Goal: Task Accomplishment & Management: Use online tool/utility

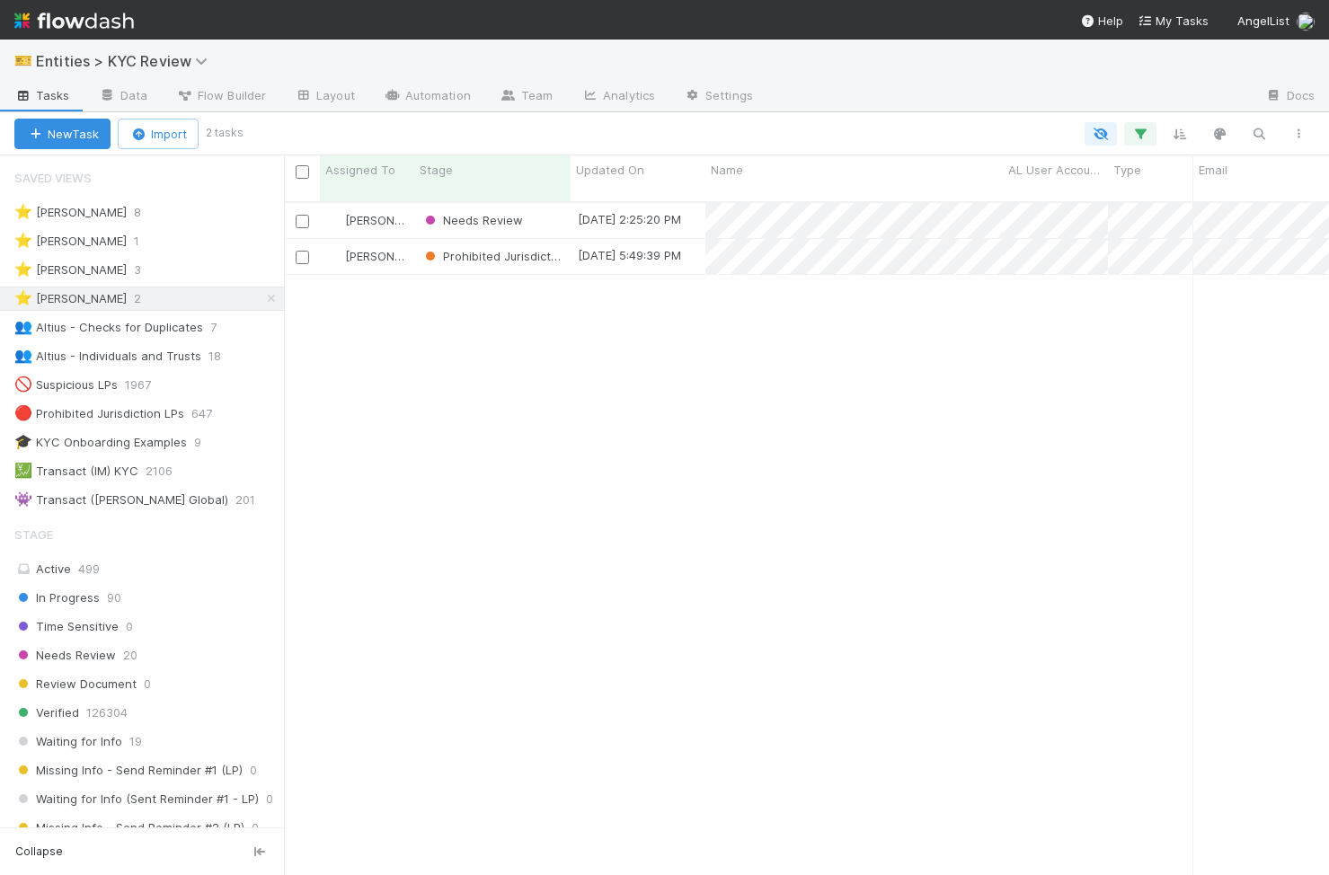
scroll to position [0, 1]
click at [537, 208] on div "Needs Review" at bounding box center [492, 220] width 156 height 35
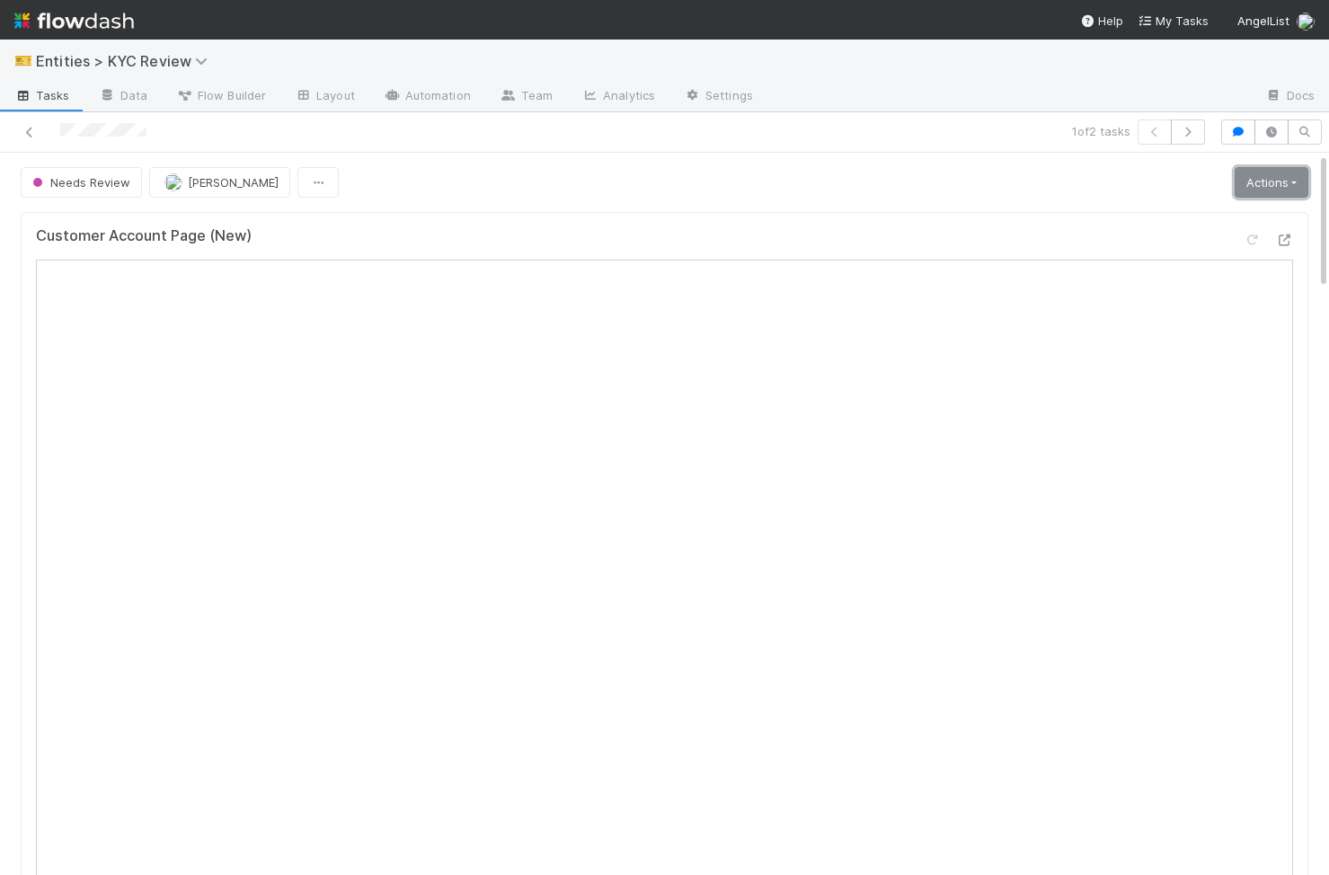
click at [1290, 181] on link "Actions" at bounding box center [1272, 182] width 74 height 31
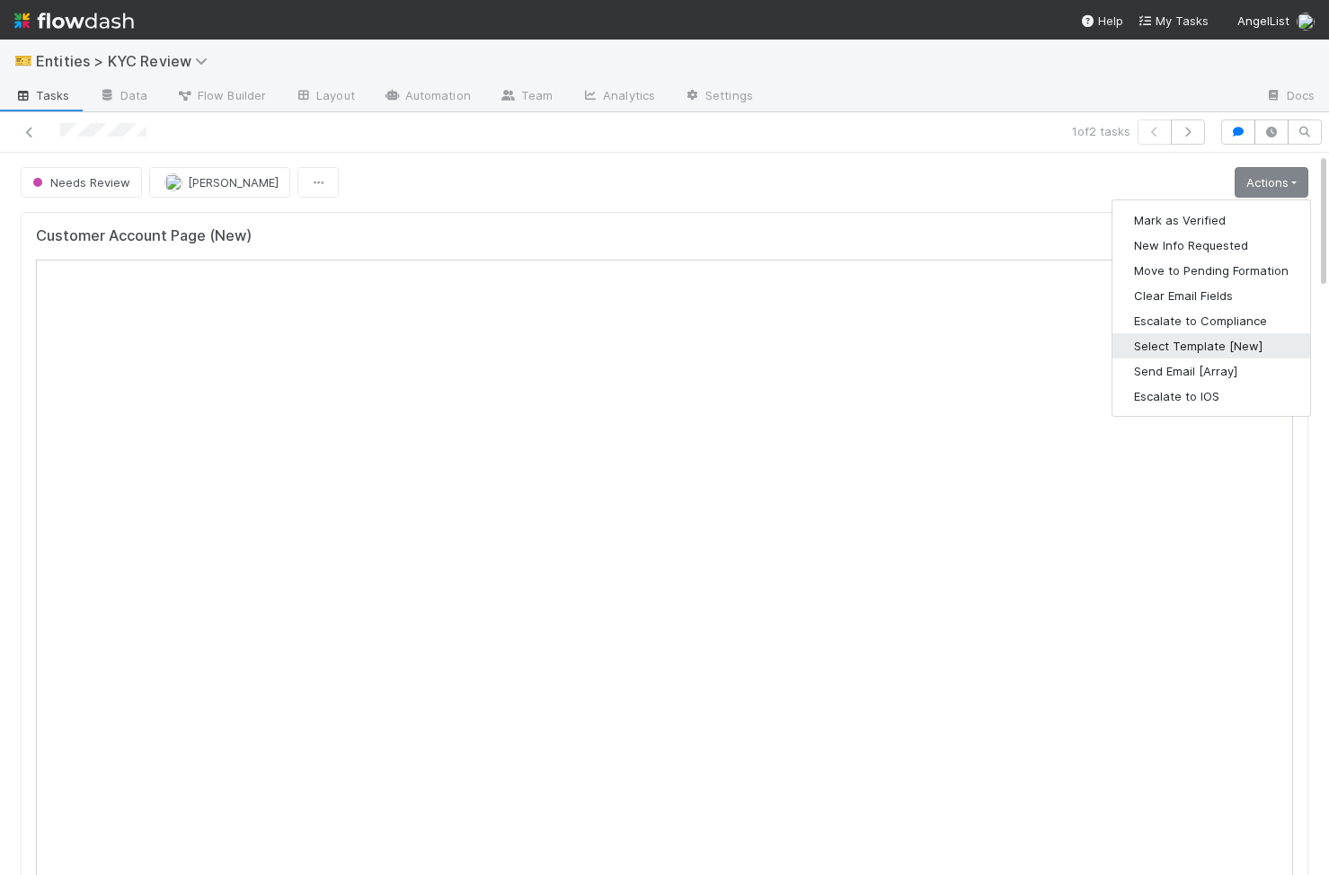
click at [1230, 345] on button "Select Template [New]" at bounding box center [1211, 345] width 198 height 25
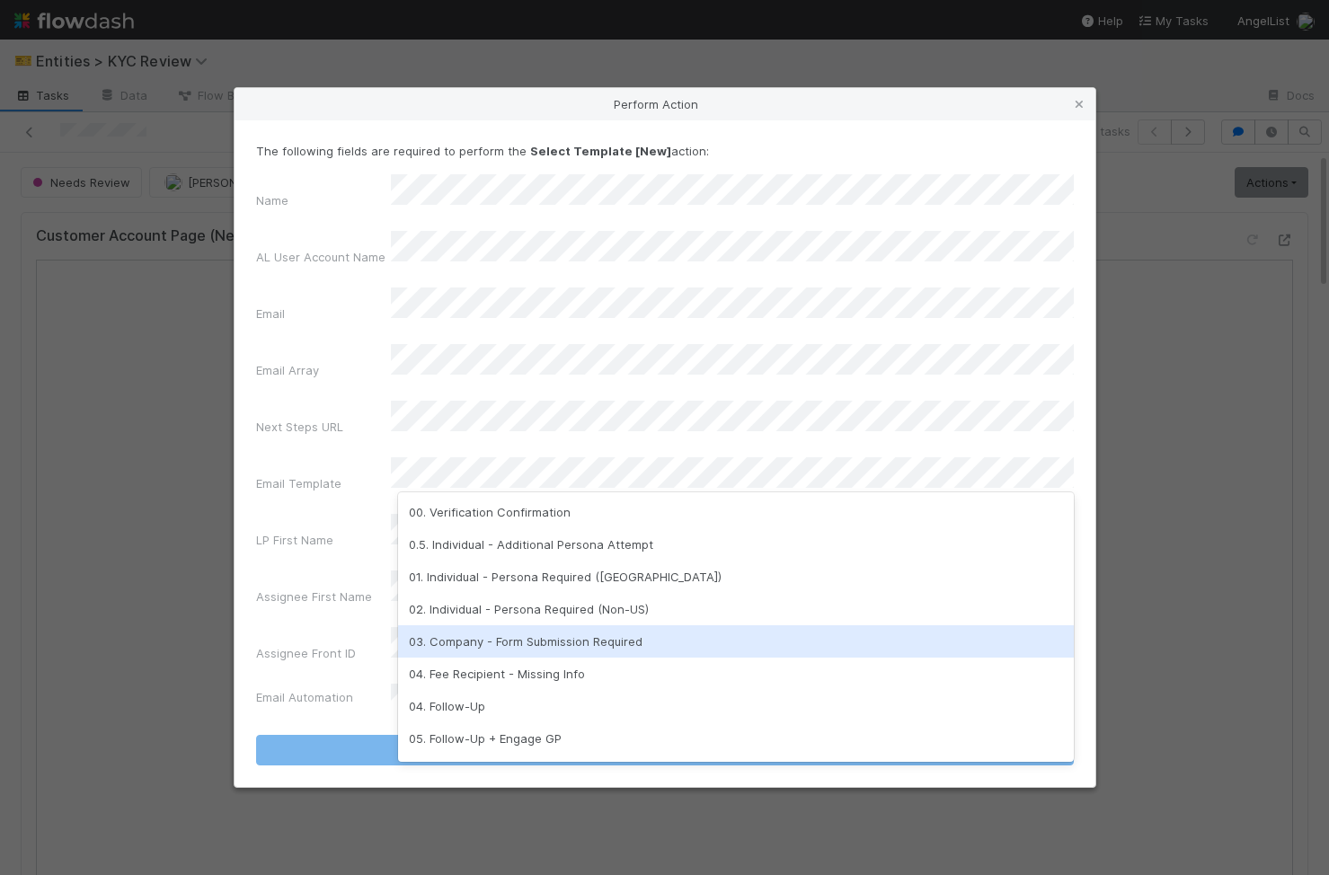
click at [554, 650] on div "03. Company - Form Submission Required" at bounding box center [736, 641] width 676 height 32
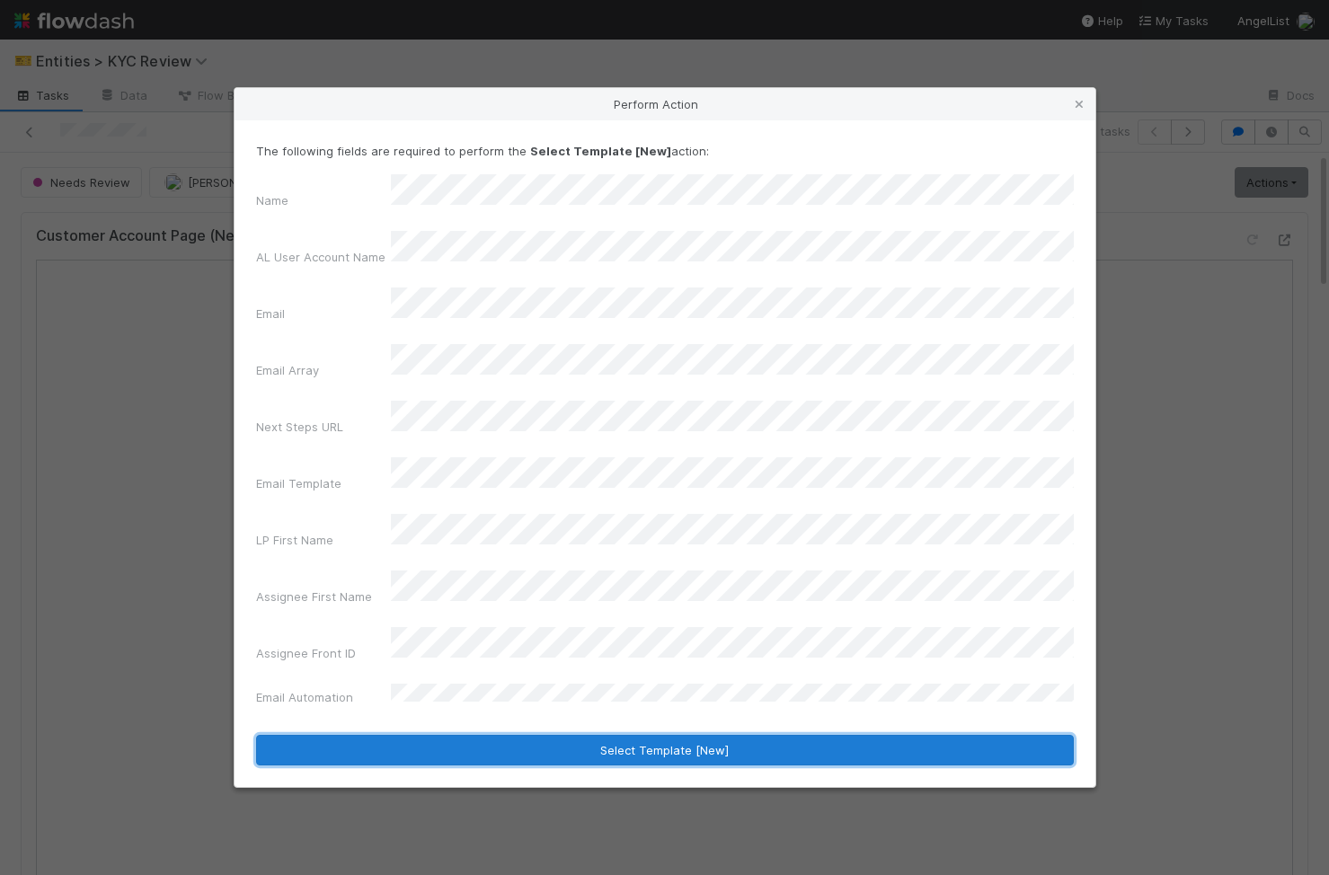
click at [522, 735] on button "Select Template [New]" at bounding box center [665, 750] width 818 height 31
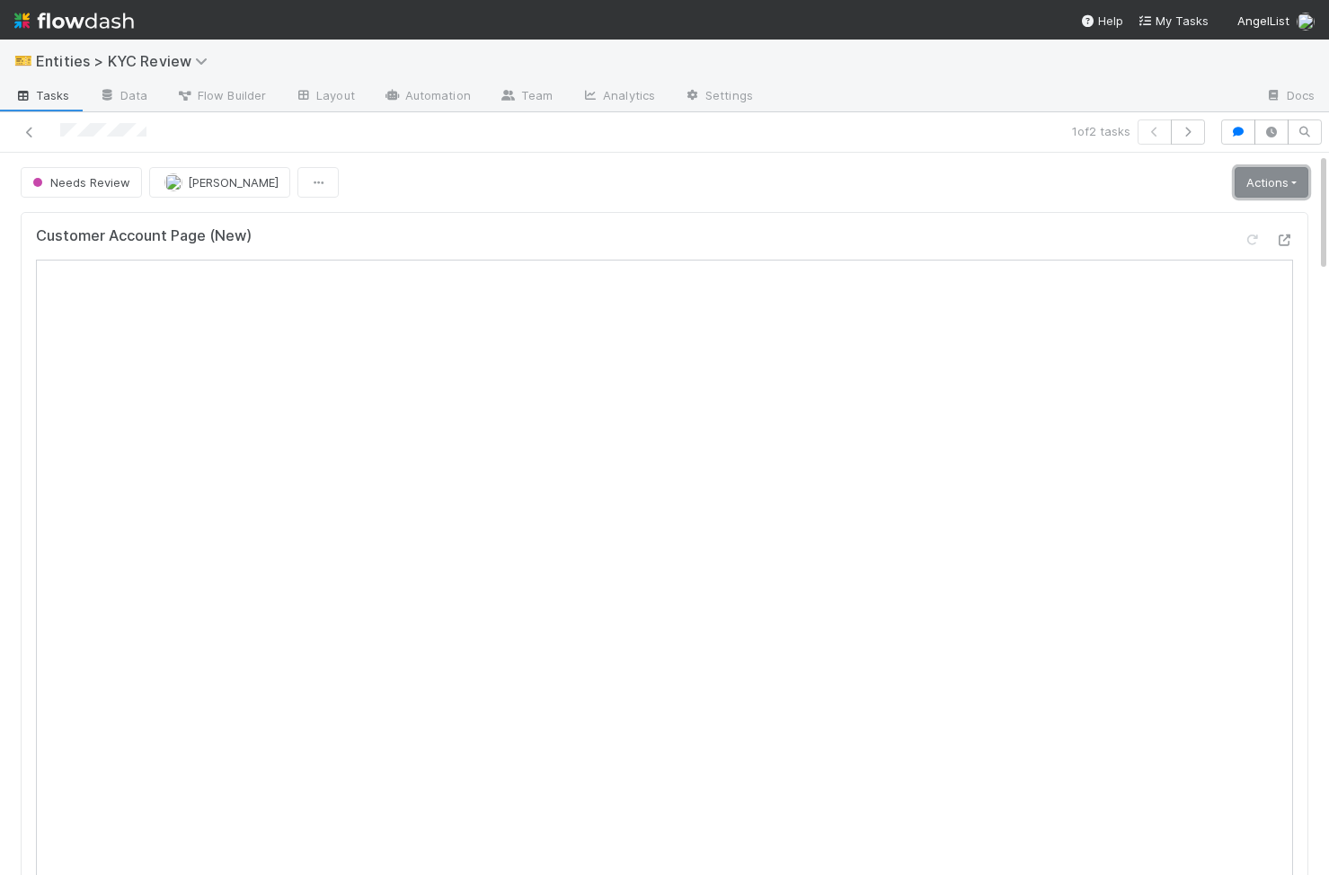
click at [1286, 193] on link "Actions" at bounding box center [1272, 182] width 74 height 31
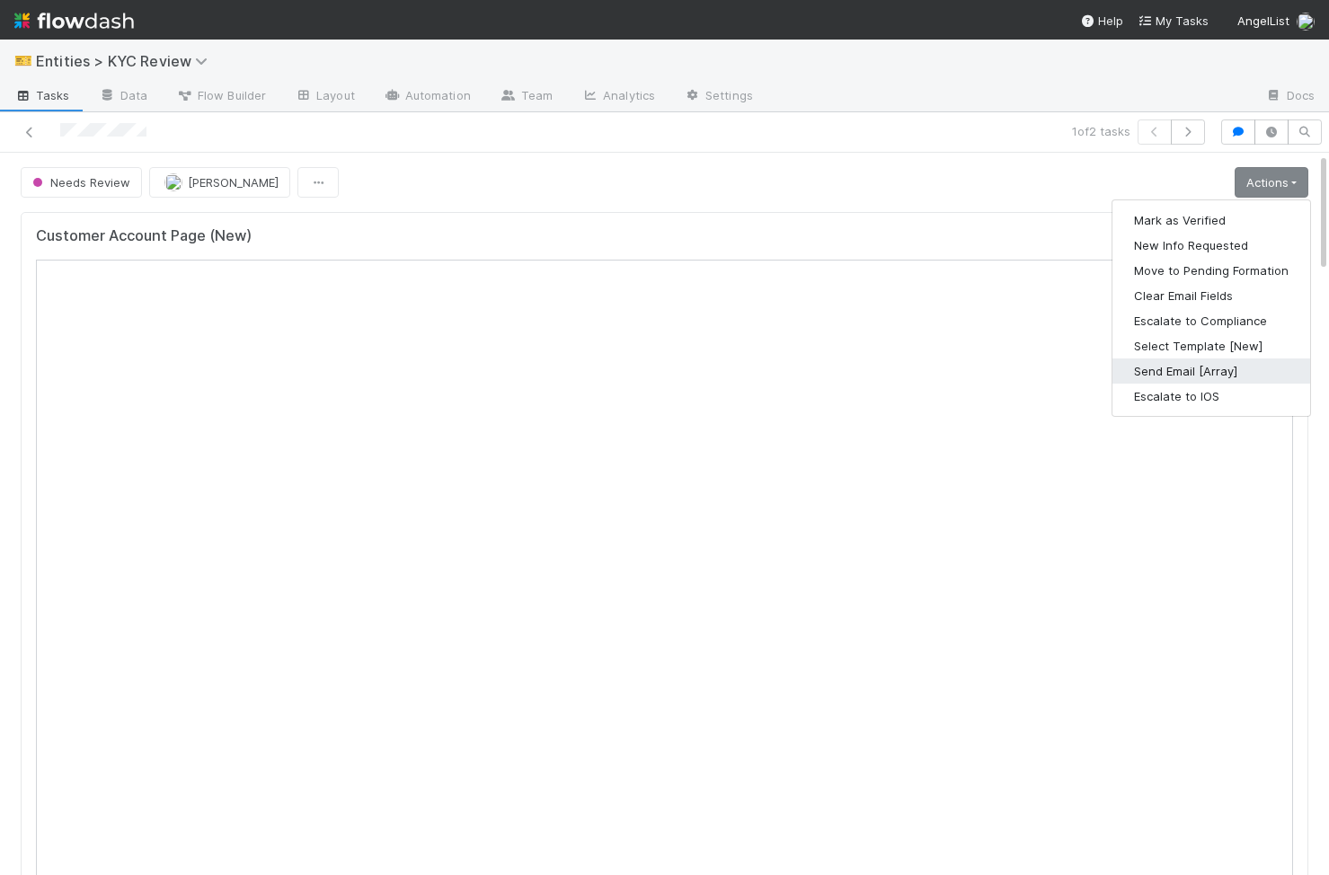
click at [1165, 368] on button "Send Email [Array]" at bounding box center [1211, 371] width 198 height 25
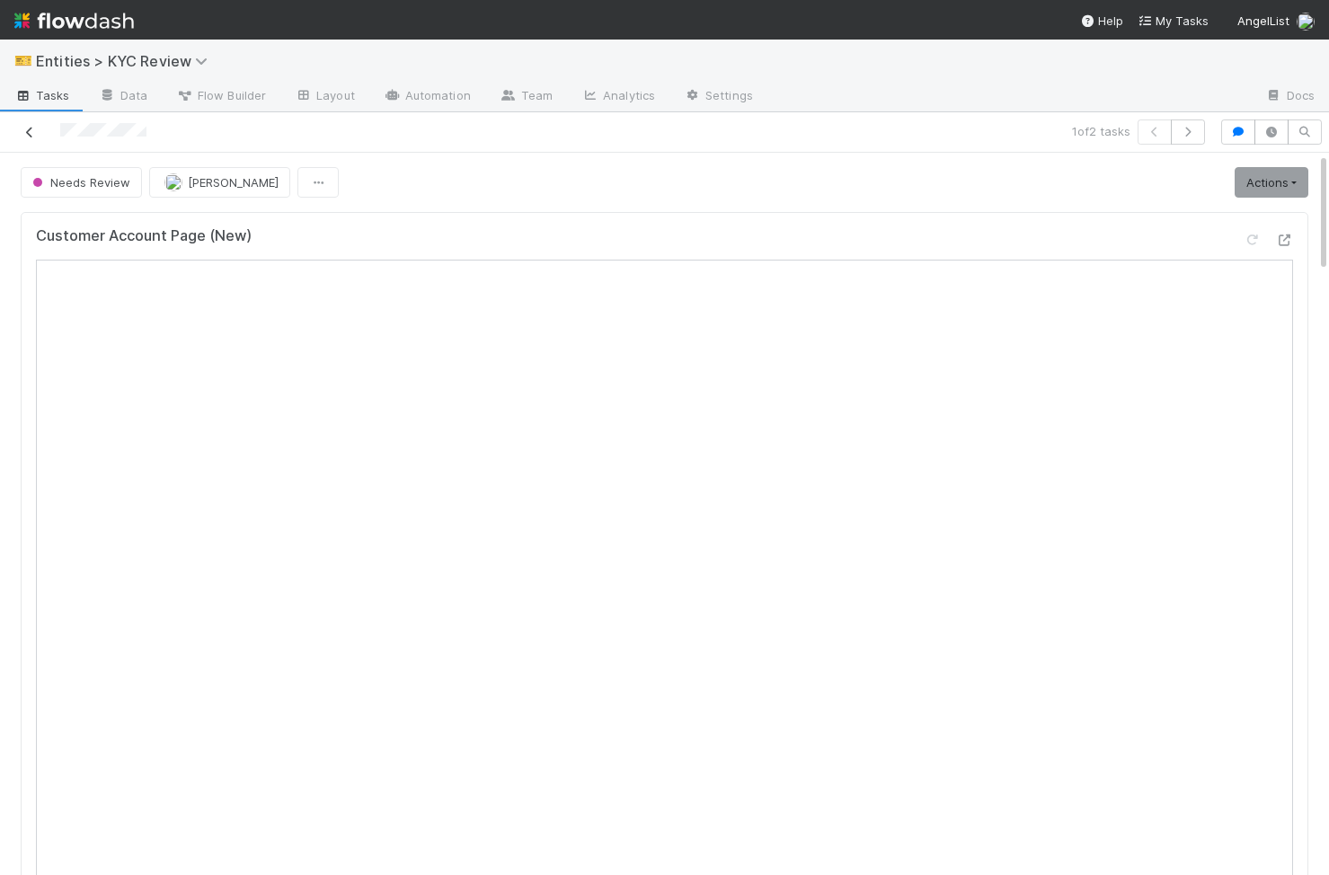
click at [33, 134] on icon at bounding box center [30, 133] width 18 height 12
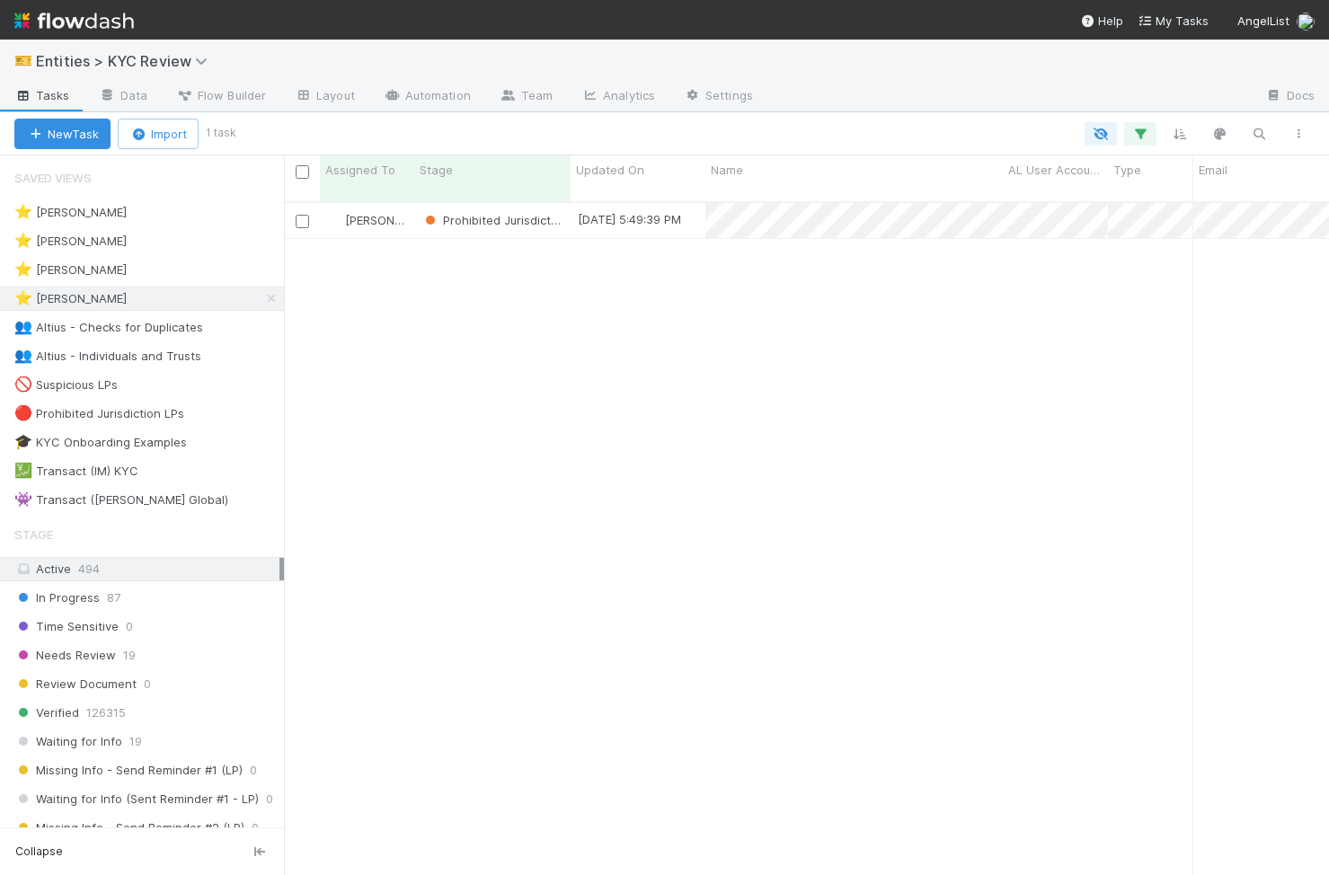
scroll to position [687, 1045]
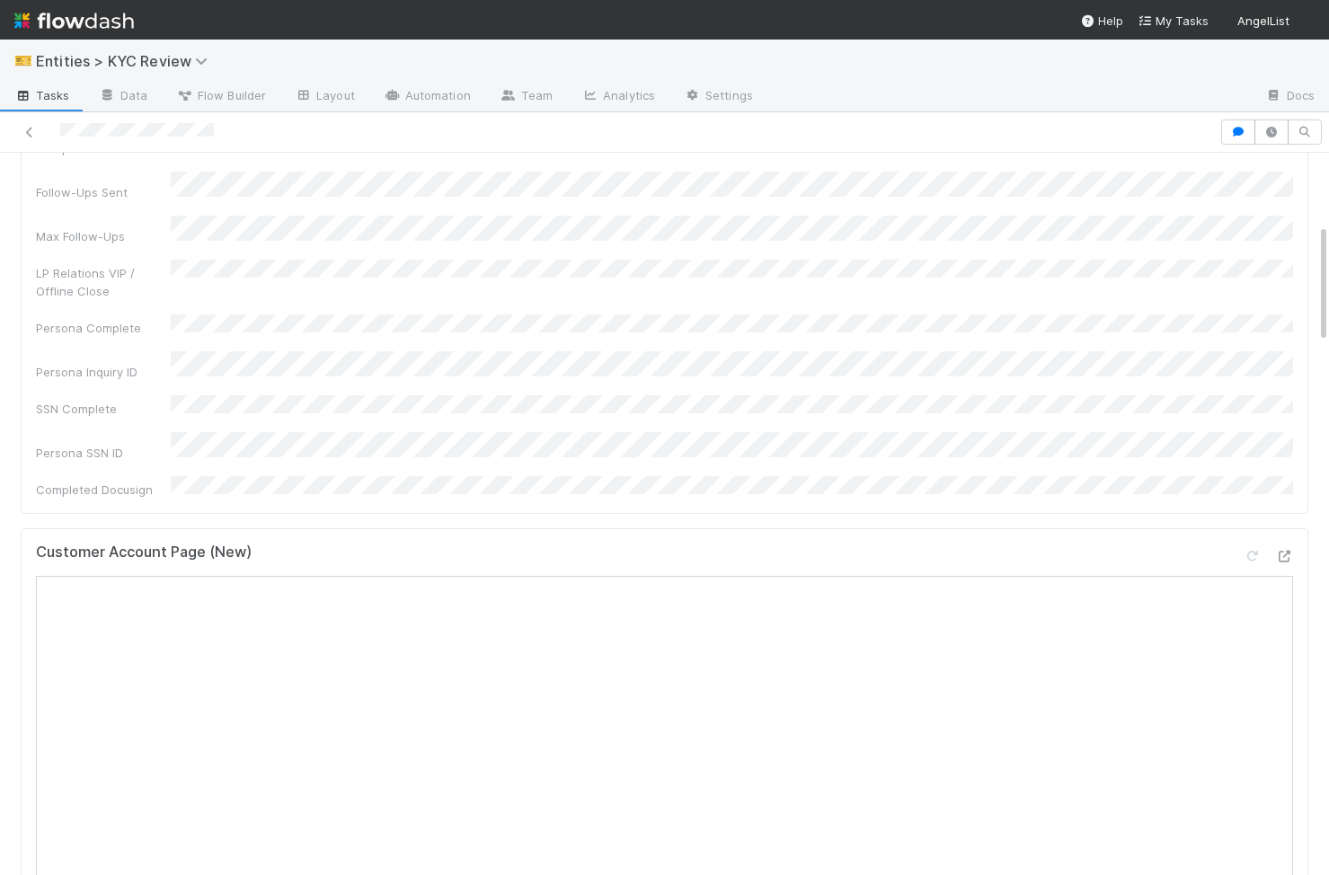
scroll to position [685, 0]
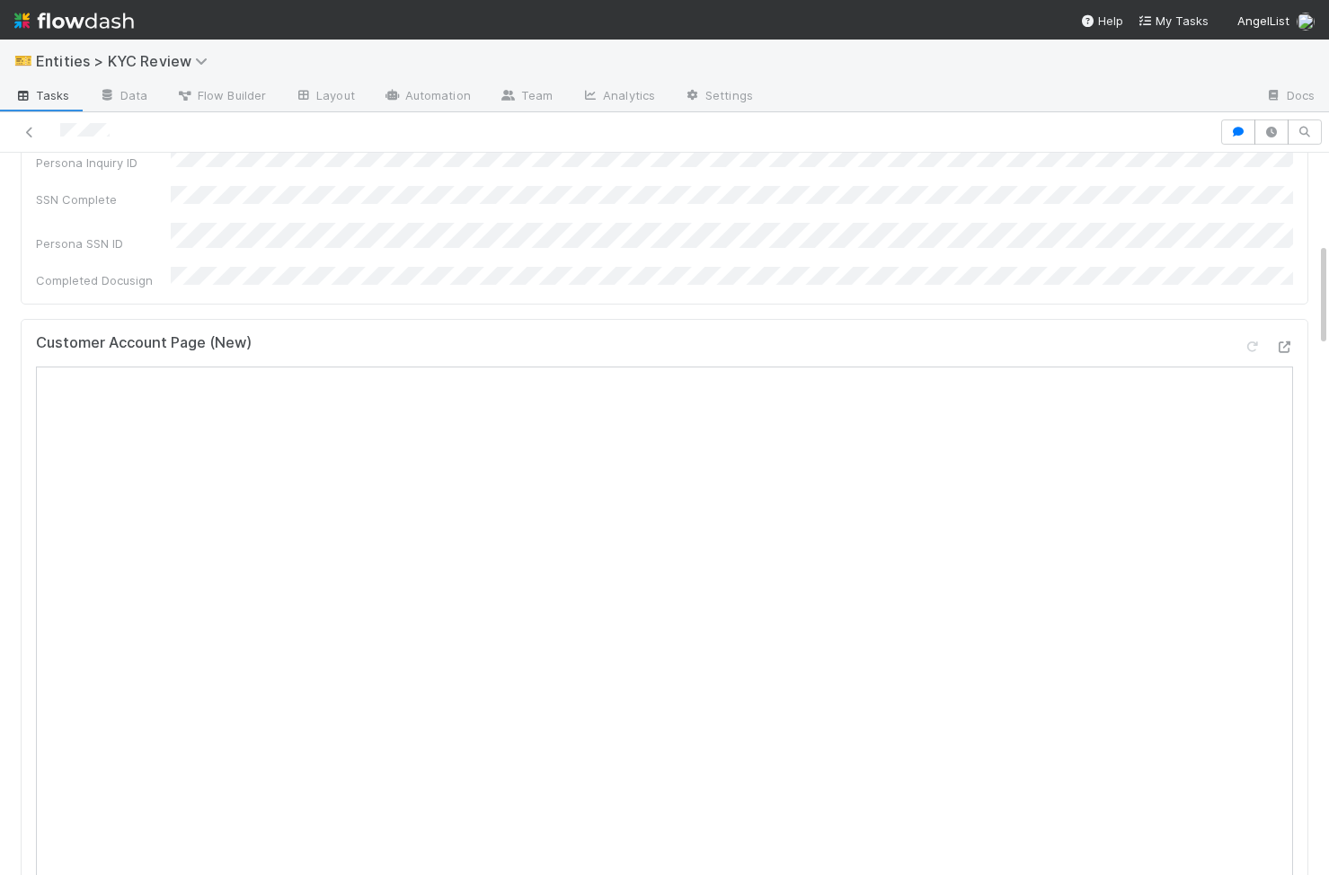
scroll to position [626, 0]
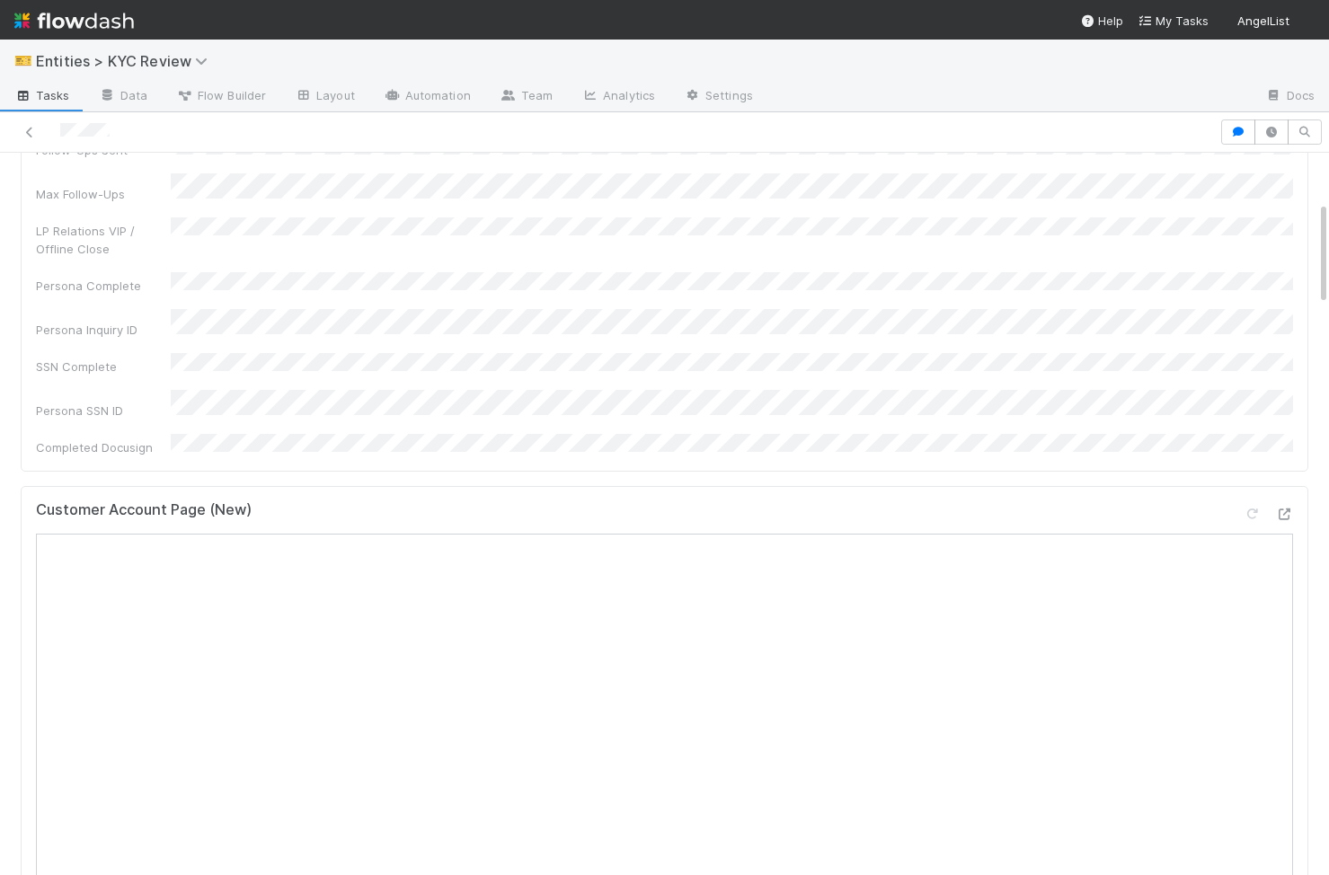
scroll to position [305, 0]
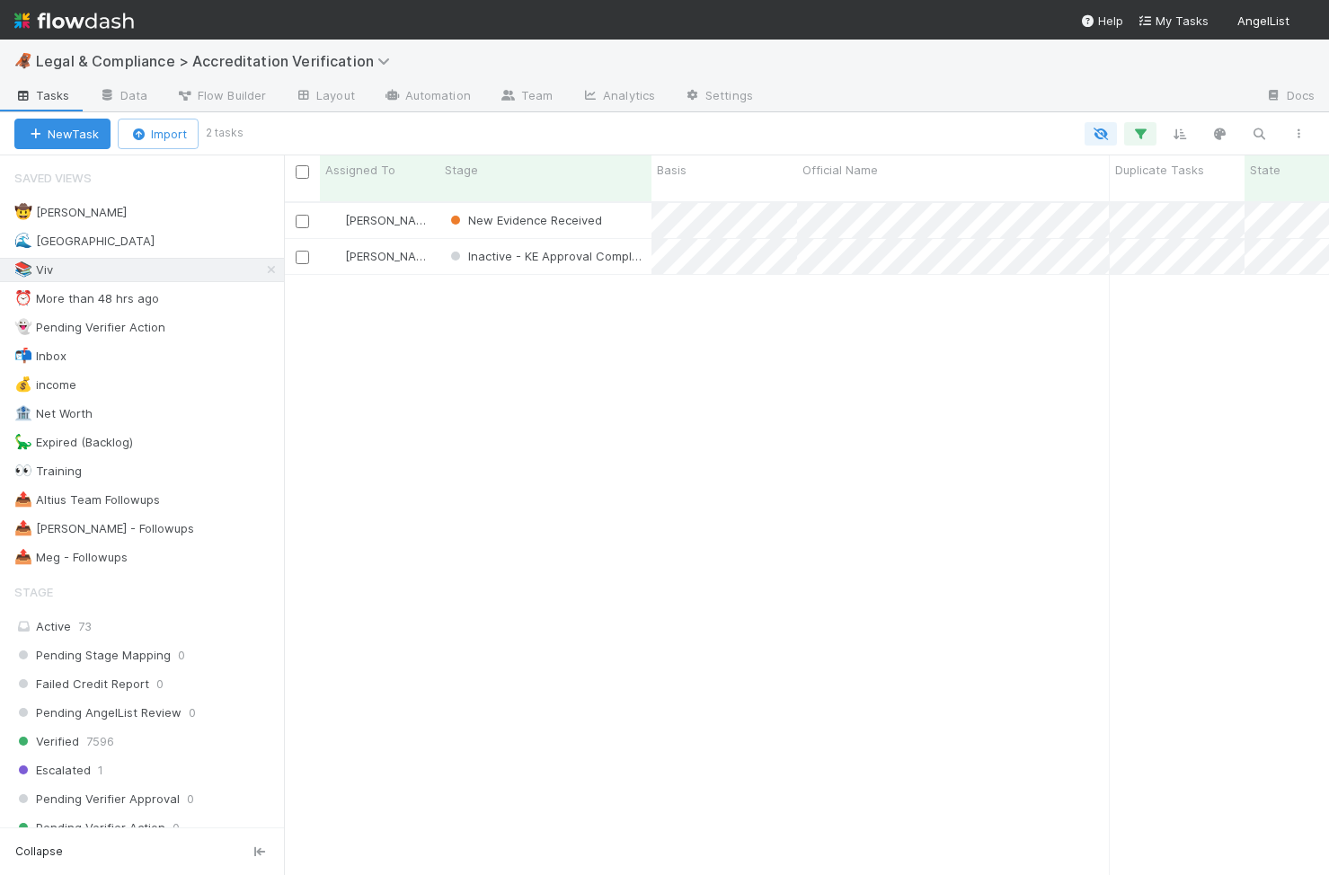
scroll to position [0, 1]
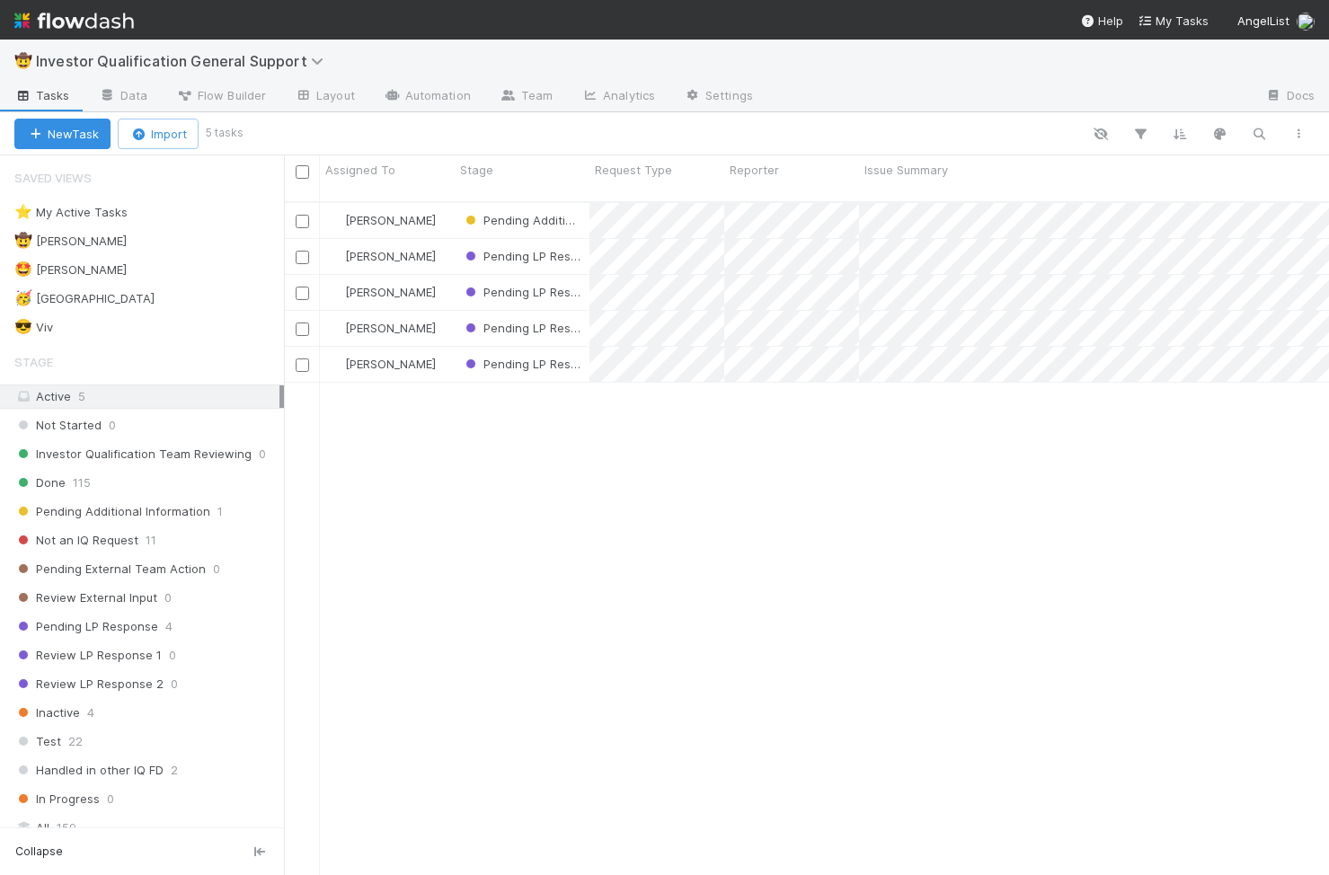
scroll to position [0, 1]
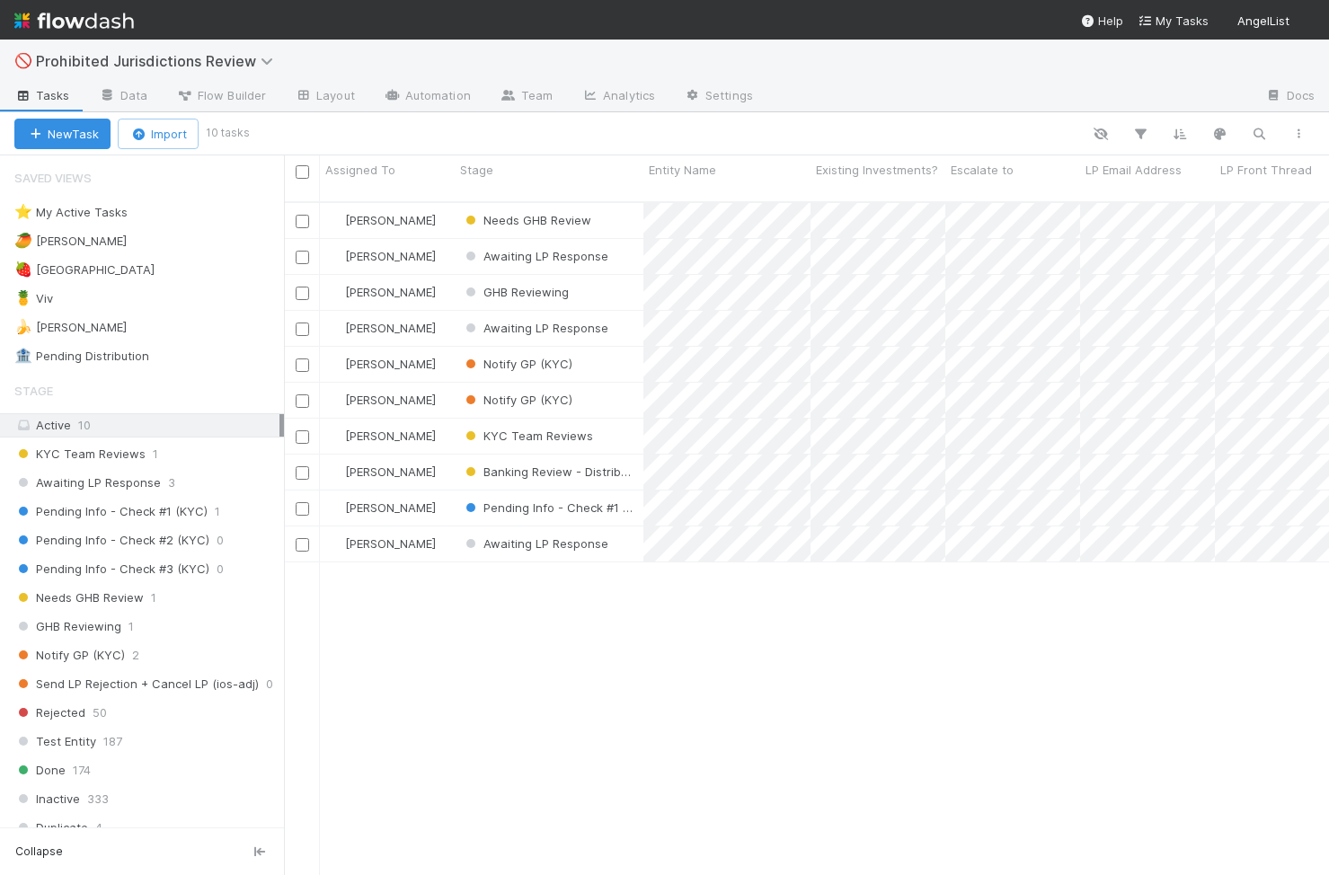
scroll to position [0, 1]
click at [151, 275] on div "🍓 Madison 2" at bounding box center [149, 270] width 270 height 22
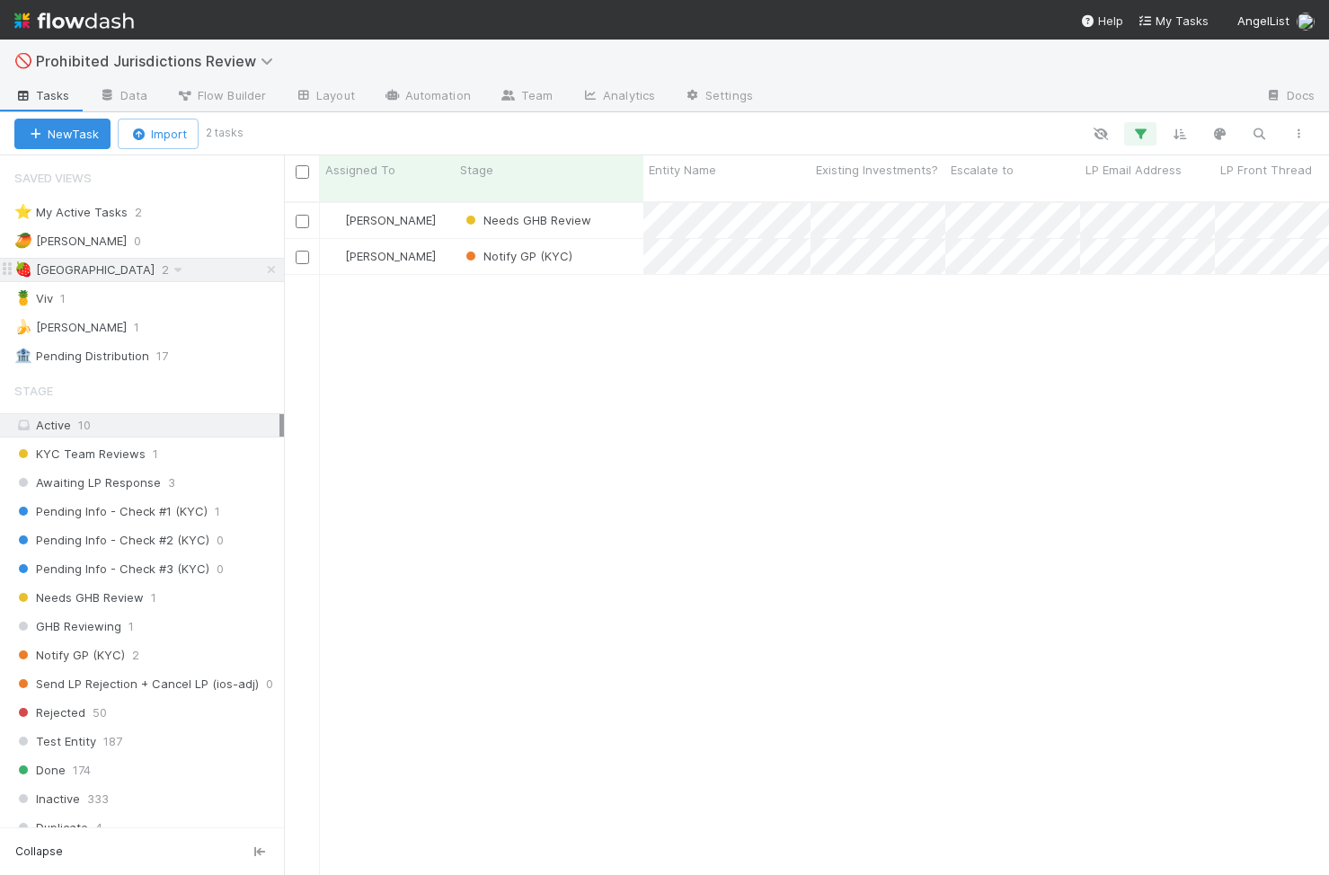
scroll to position [687, 1045]
click at [625, 206] on div "Needs GHB Review" at bounding box center [549, 220] width 189 height 35
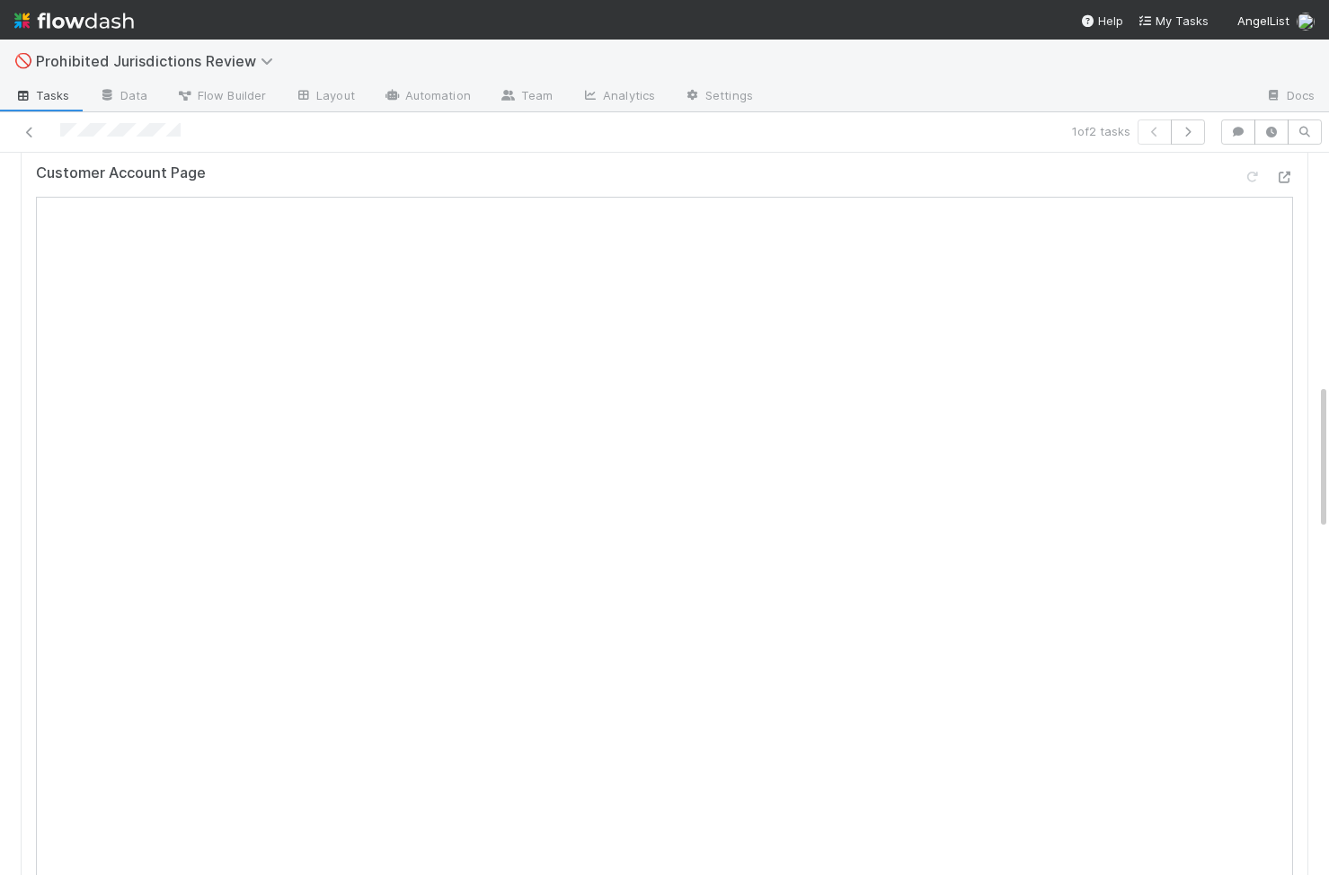
scroll to position [29, 0]
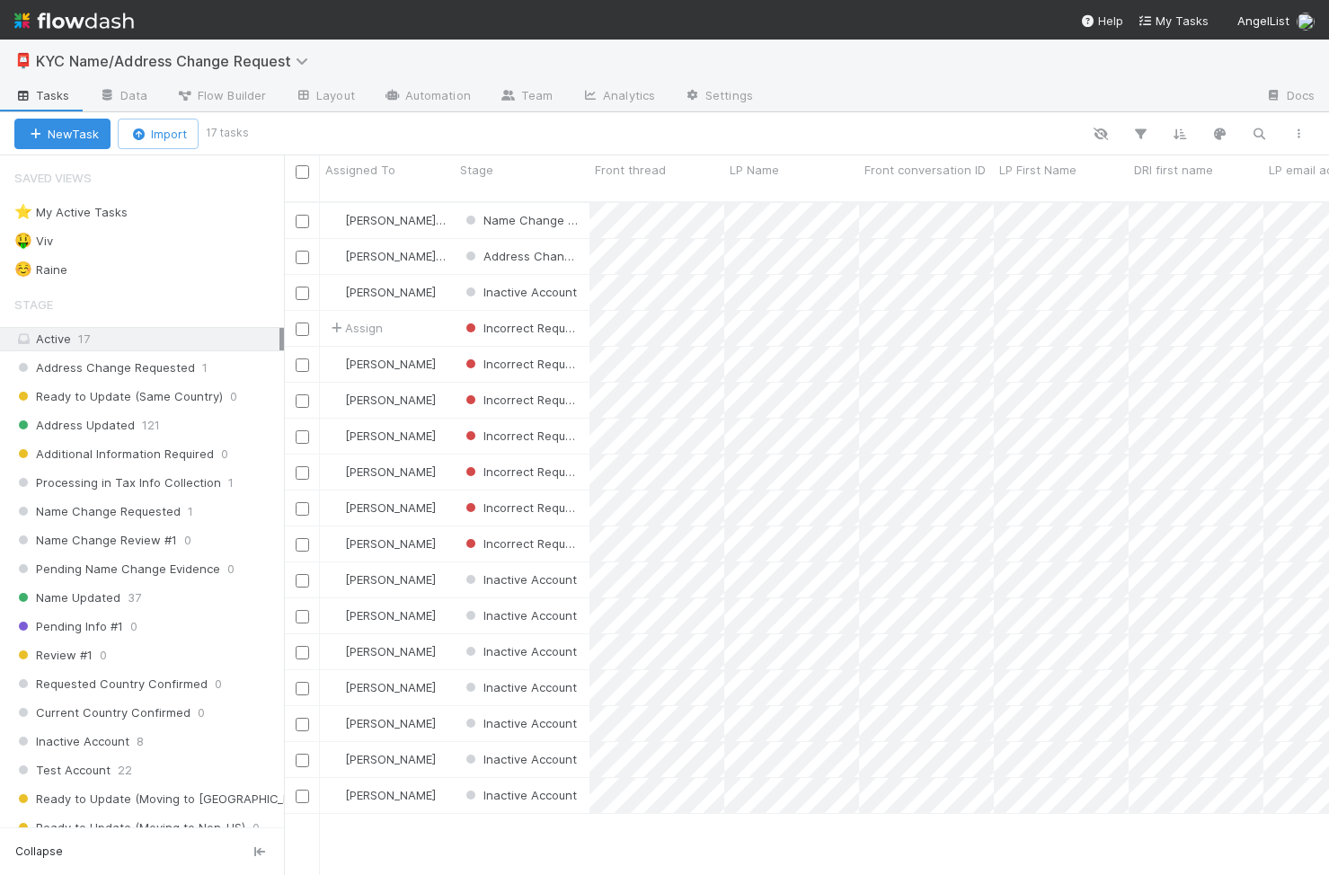
scroll to position [0, 1]
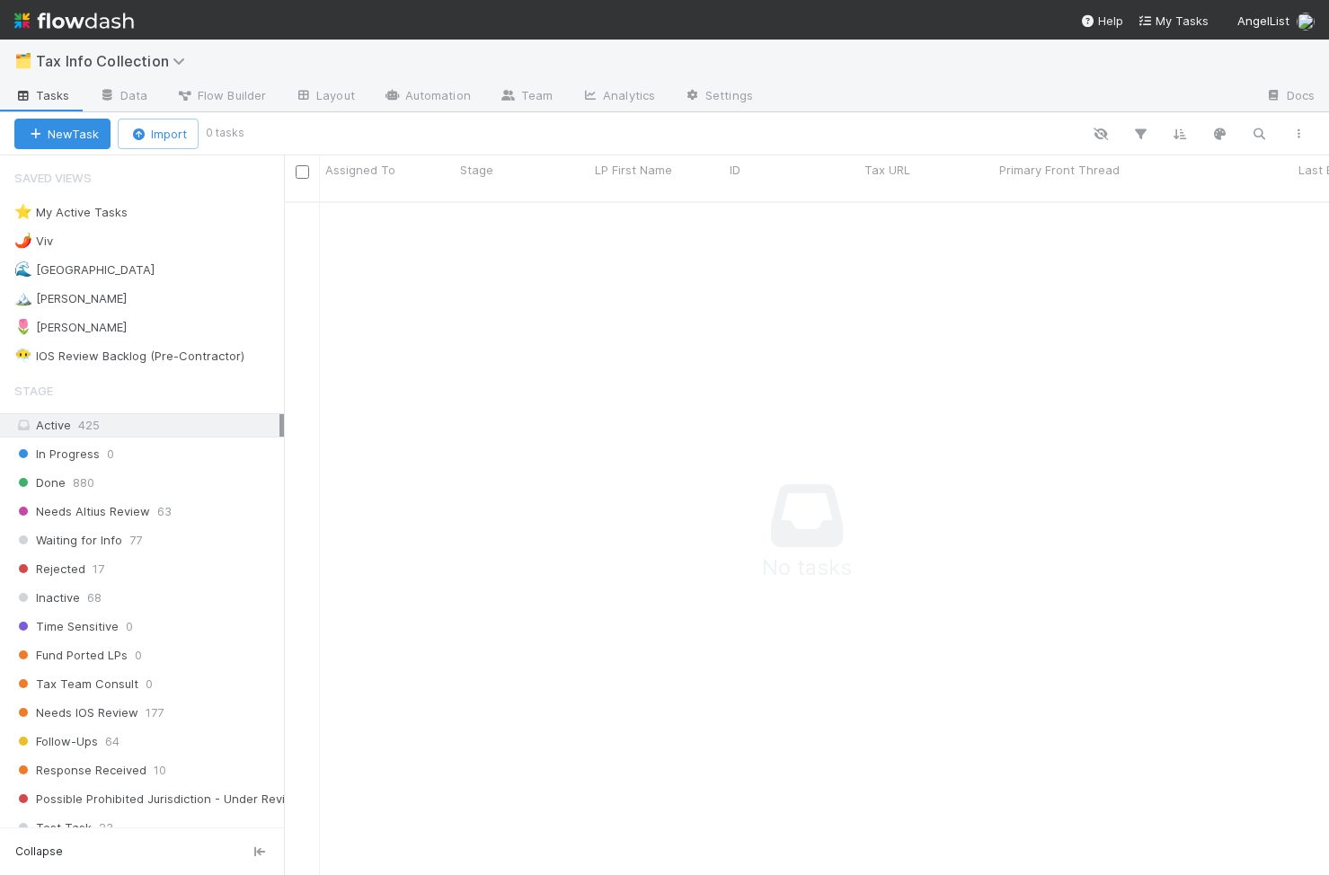
scroll to position [687, 1045]
click at [171, 277] on div "🌊 Madison 9" at bounding box center [149, 270] width 270 height 22
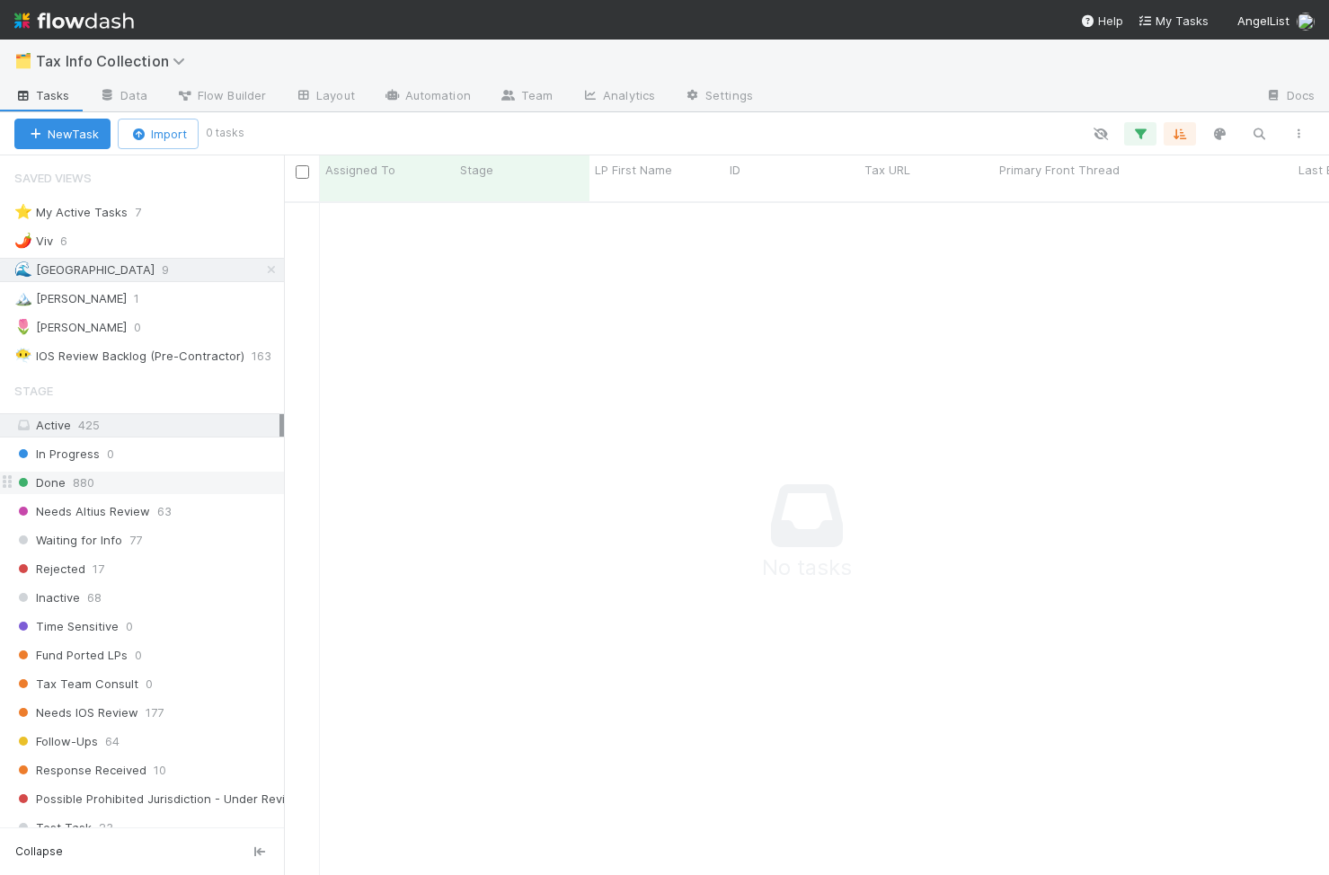
scroll to position [345, 0]
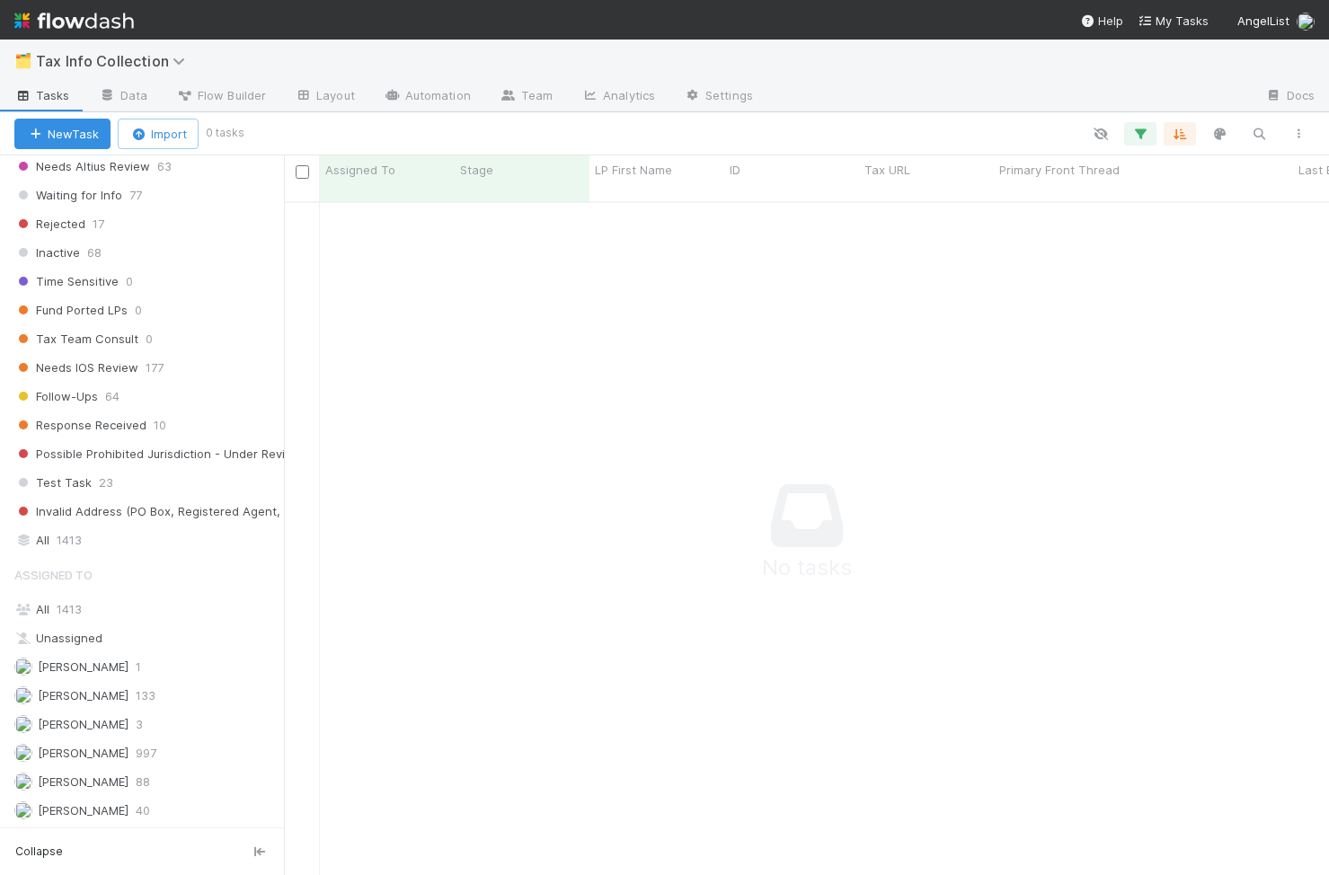
click at [121, 527] on div "Stage Active 425 In Progress 0 Done 880 Needs Altius Review 63 Waiting for Info…" at bounding box center [142, 290] width 284 height 525
click at [108, 600] on div "All 1413" at bounding box center [146, 609] width 265 height 22
click at [100, 545] on div "All 1413" at bounding box center [146, 540] width 265 height 22
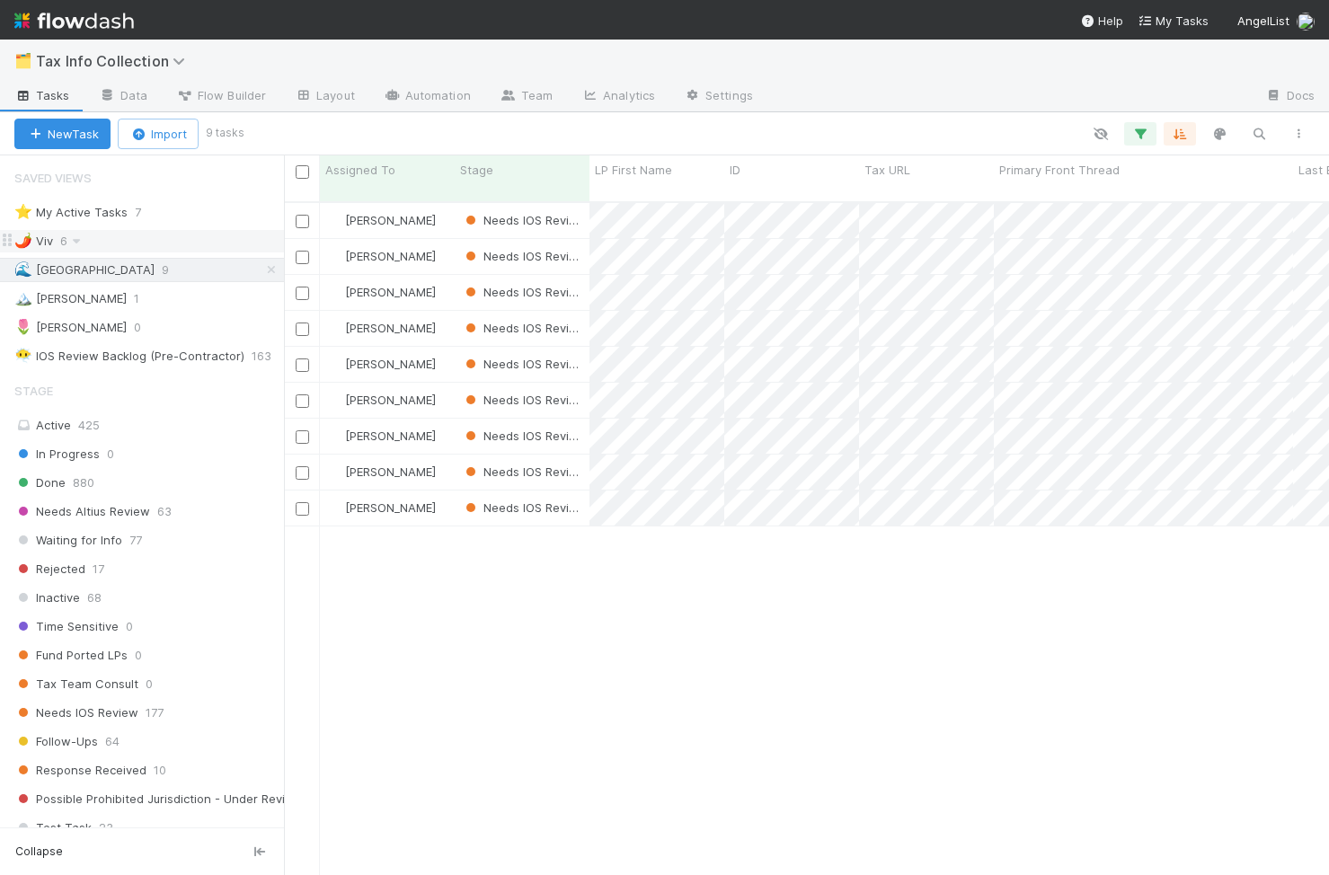
click at [92, 242] on div "🌶️ Viv 6" at bounding box center [149, 241] width 270 height 22
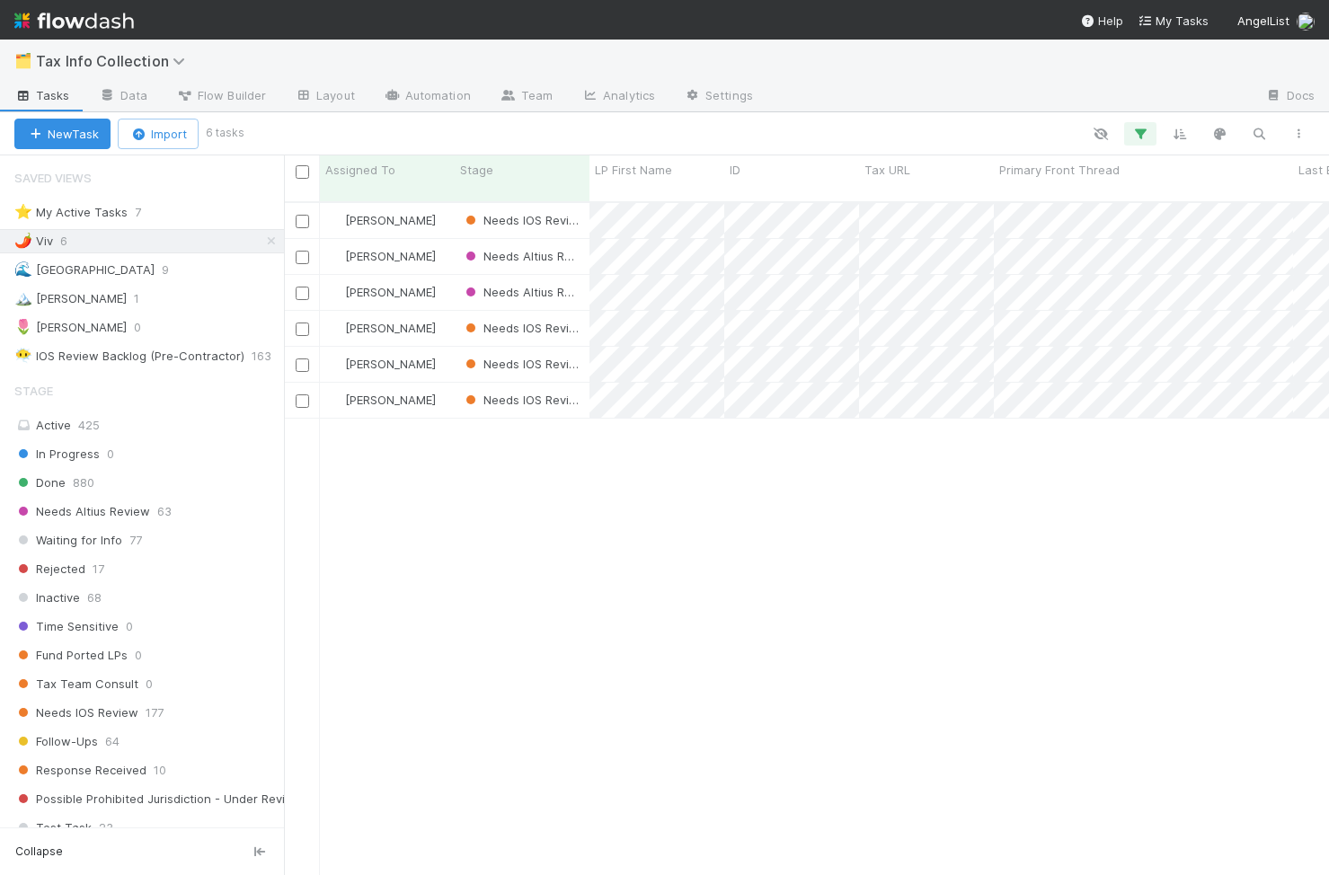
scroll to position [687, 1045]
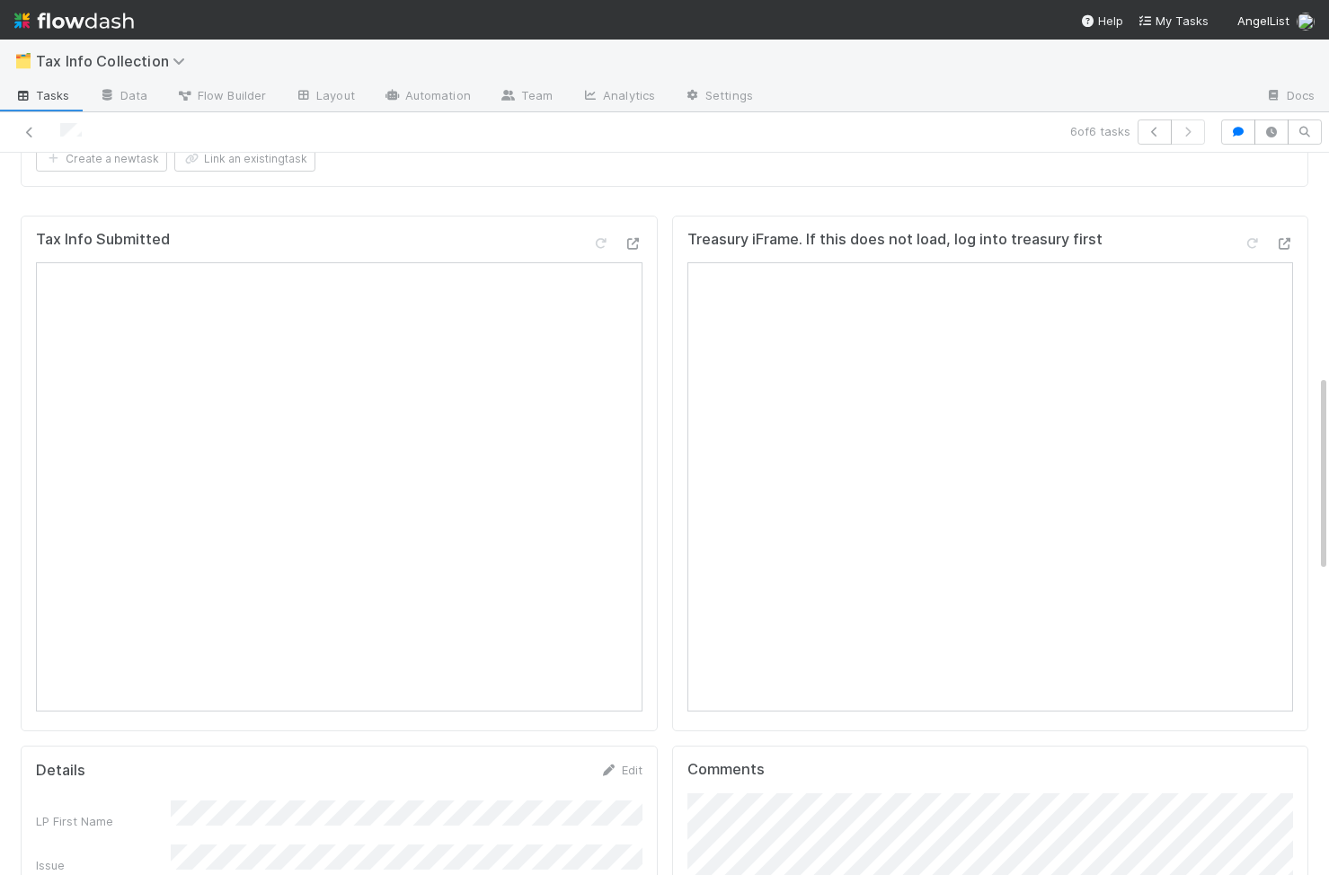
scroll to position [788, 0]
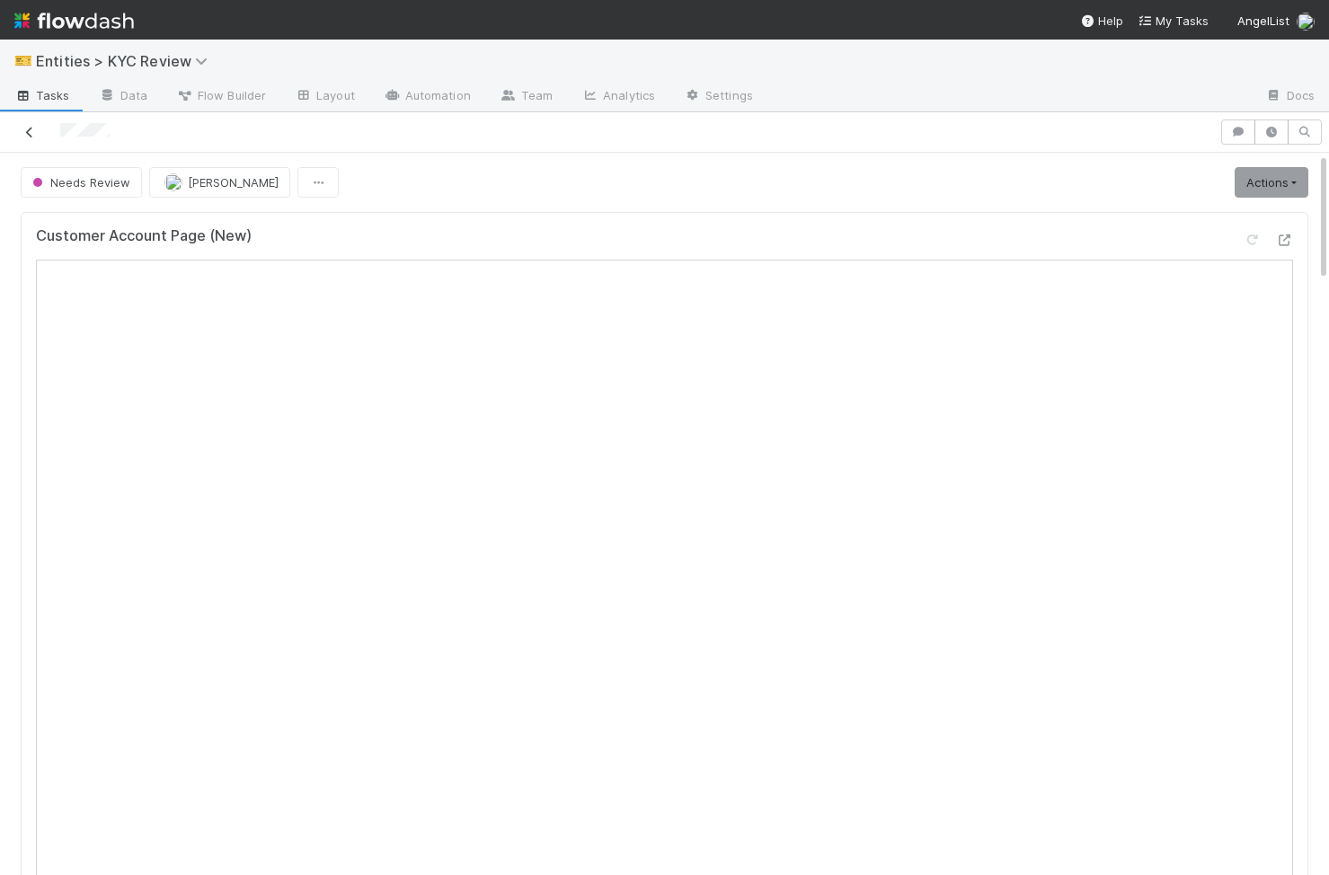
click at [31, 131] on icon at bounding box center [30, 133] width 18 height 12
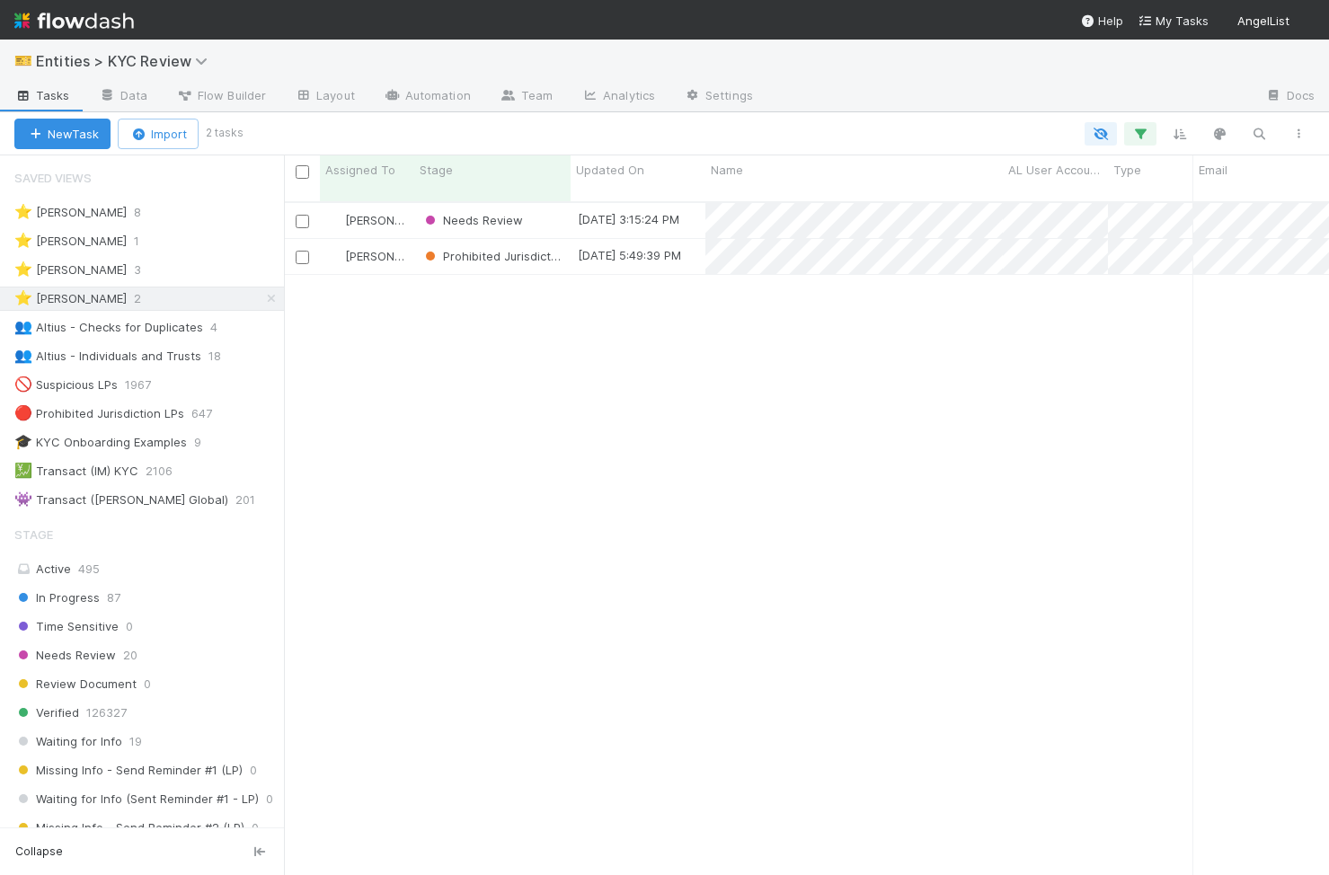
scroll to position [687, 1045]
click at [537, 432] on div "[PERSON_NAME] Needs Review [DATE] 3:15:24 PM [DATE] 3:09:11 PM 0 0 0 0 0 0 0 0 …" at bounding box center [806, 546] width 1045 height 687
